Goal: Information Seeking & Learning: Find specific page/section

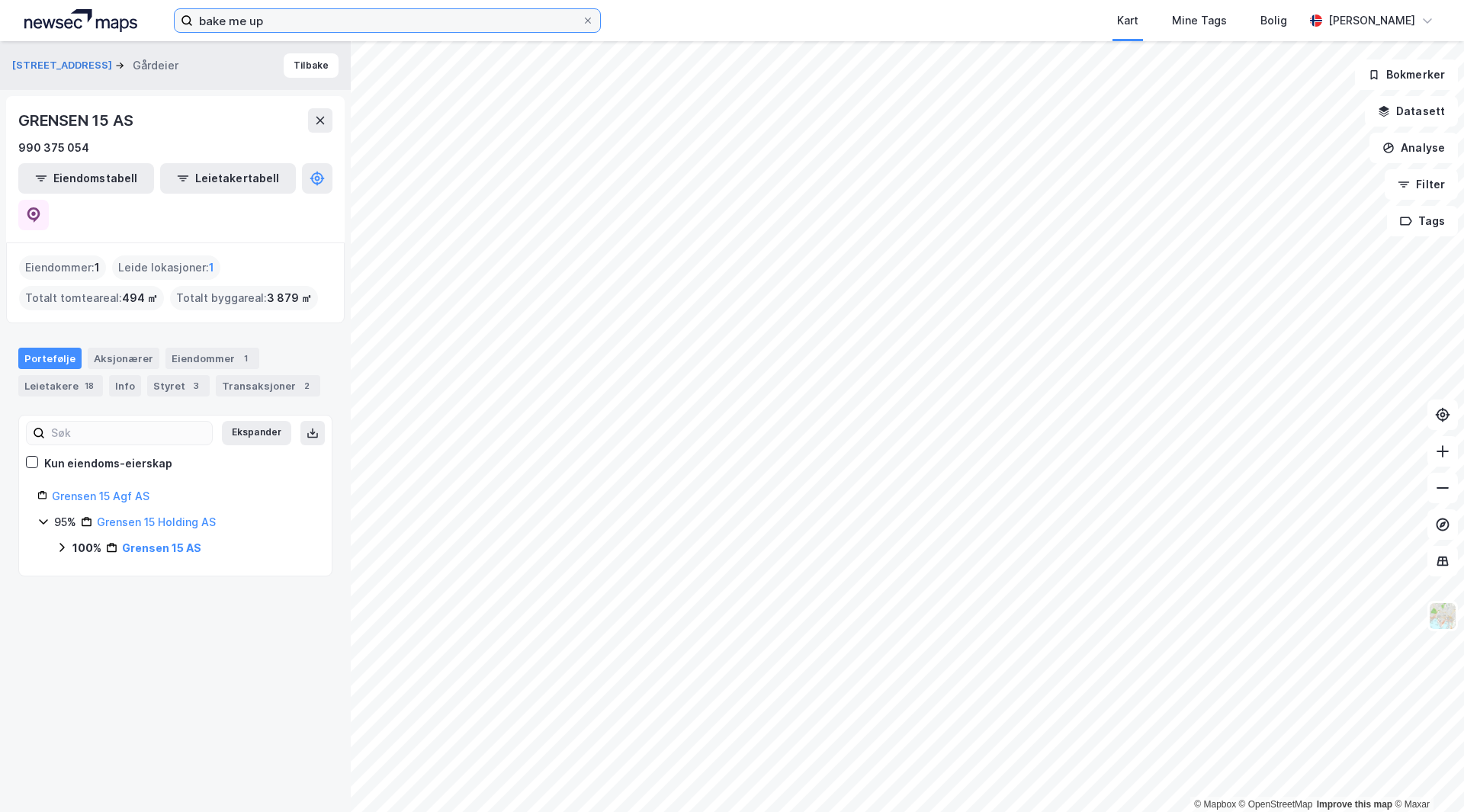
drag, startPoint x: 266, startPoint y: 22, endPoint x: 266, endPoint y: 8, distance: 14.0
click at [266, 9] on input "bake me up" at bounding box center [387, 20] width 389 height 23
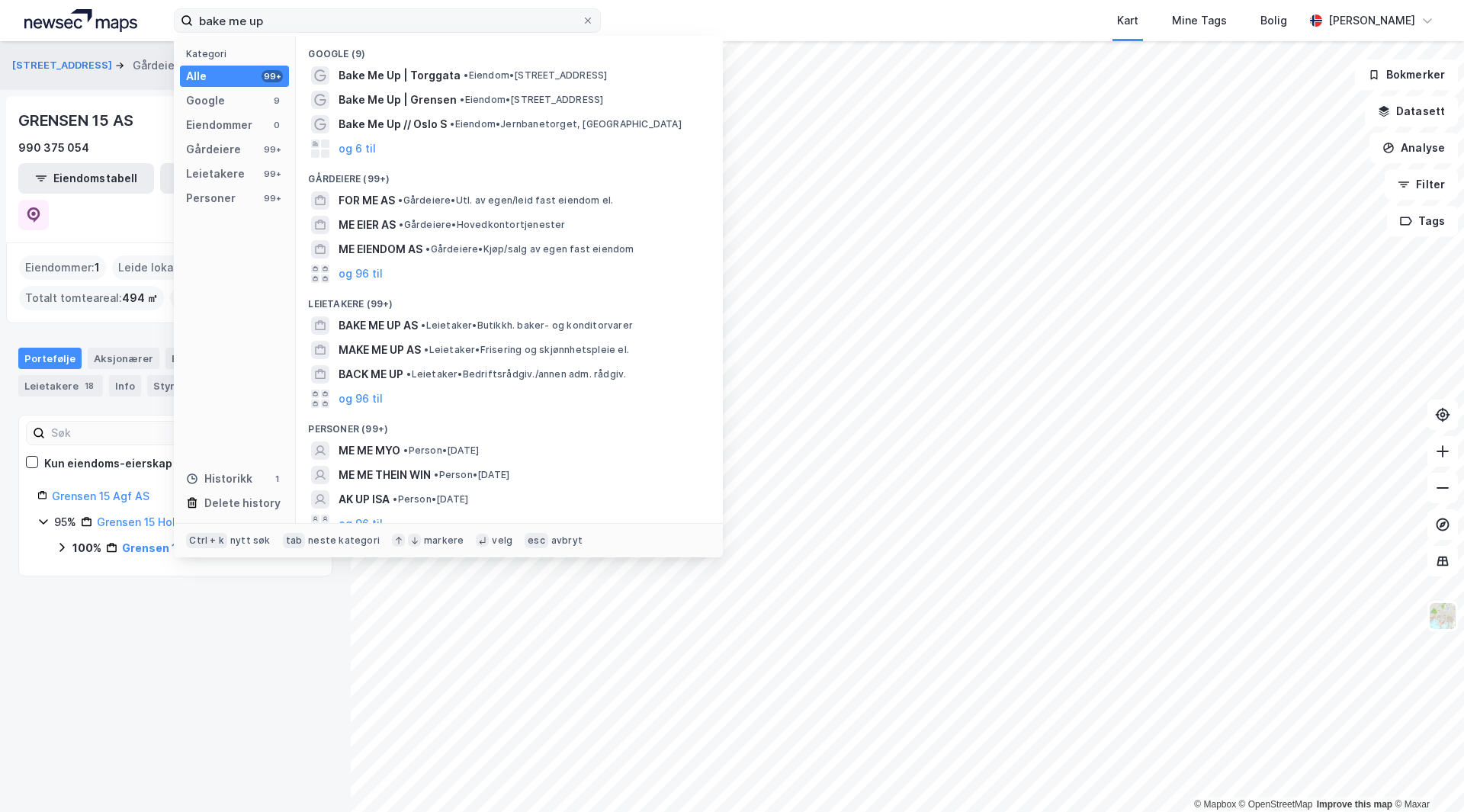
click at [266, 8] on label "bake me up" at bounding box center [387, 20] width 427 height 24
click at [266, 9] on input "bake me up" at bounding box center [387, 20] width 389 height 23
click at [266, 8] on label "bake me up" at bounding box center [387, 20] width 427 height 24
click at [266, 9] on input "bake me up" at bounding box center [387, 20] width 389 height 23
click at [305, 27] on input "bake me up" at bounding box center [387, 20] width 389 height 23
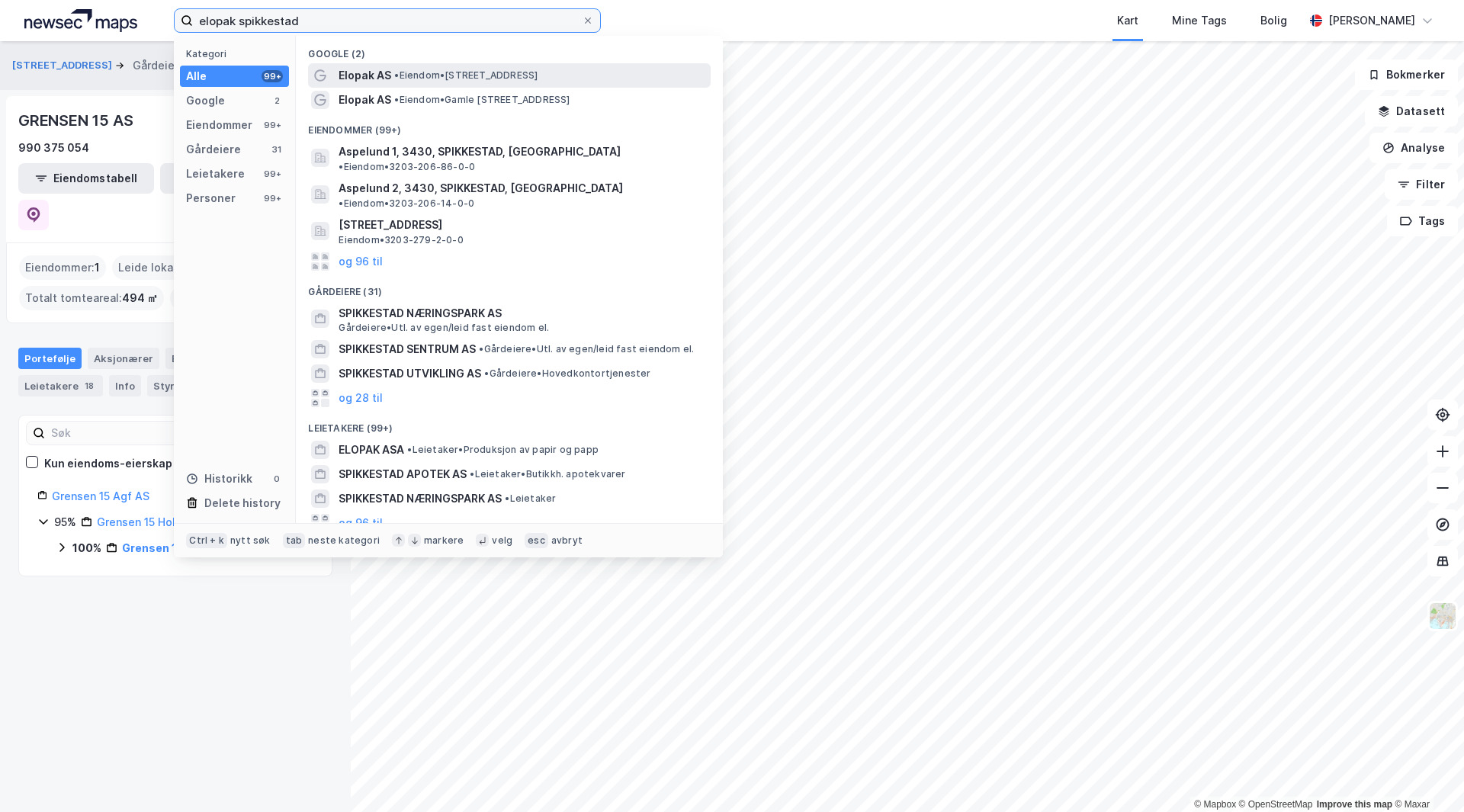
type input "elopak spikkestad"
click at [465, 72] on span "• Eiendom • [STREET_ADDRESS]" at bounding box center [466, 75] width 144 height 12
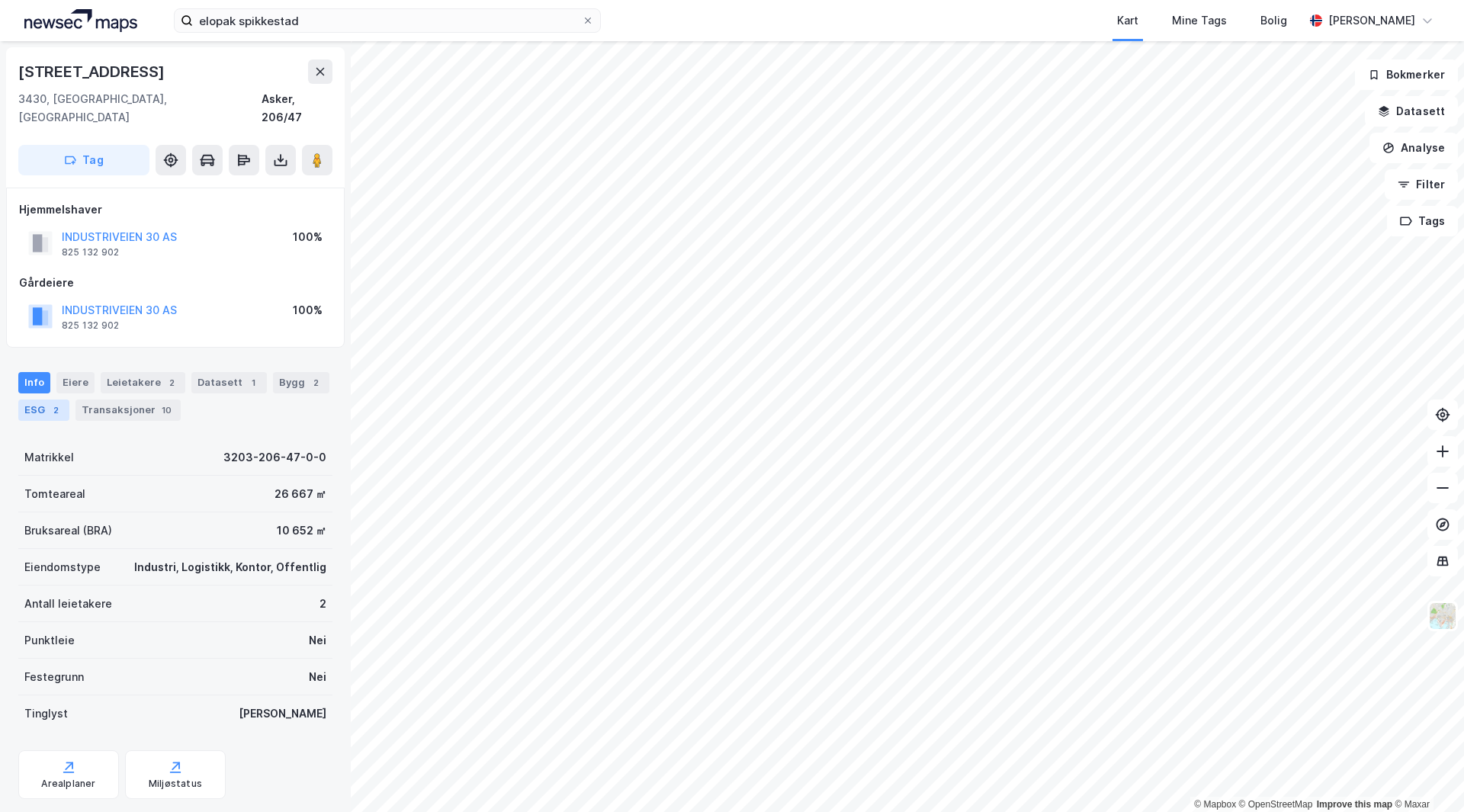
click at [49, 402] on div "2" at bounding box center [55, 410] width 15 height 15
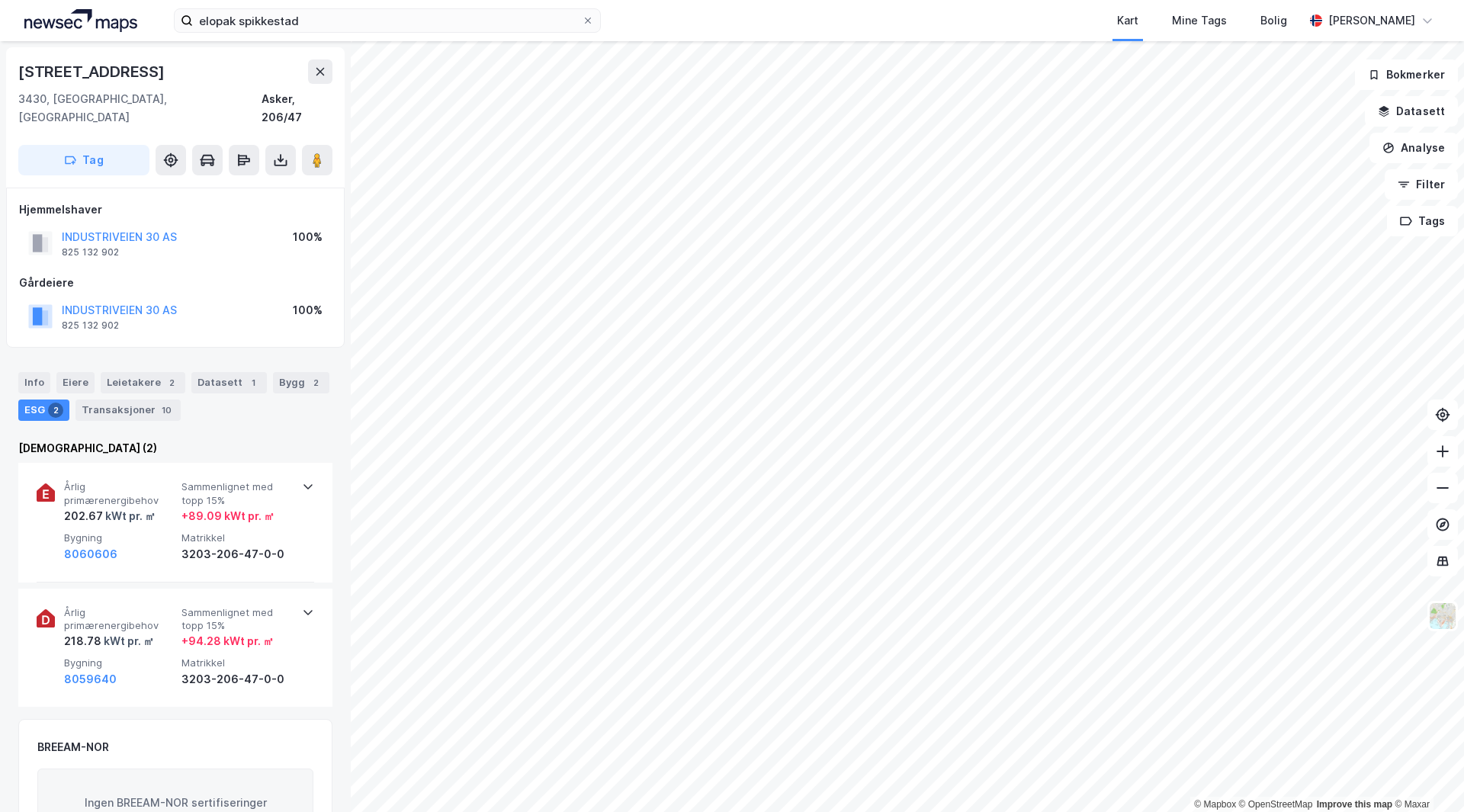
click at [193, 401] on div "Info [PERSON_NAME] 2 Datasett 1 Bygg 2 ESG 2 Transaksjoner 10" at bounding box center [175, 397] width 315 height 49
